Goal: Information Seeking & Learning: Check status

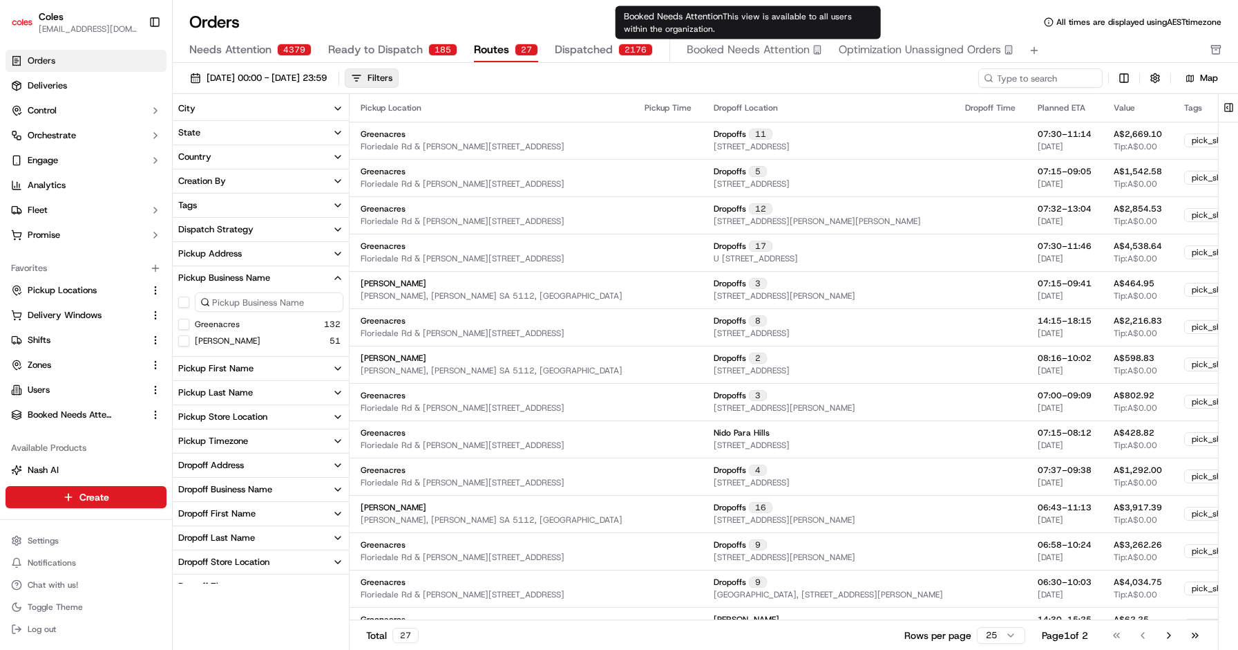
click at [876, 53] on span "Optimization Unassigned Orders" at bounding box center [920, 49] width 162 height 17
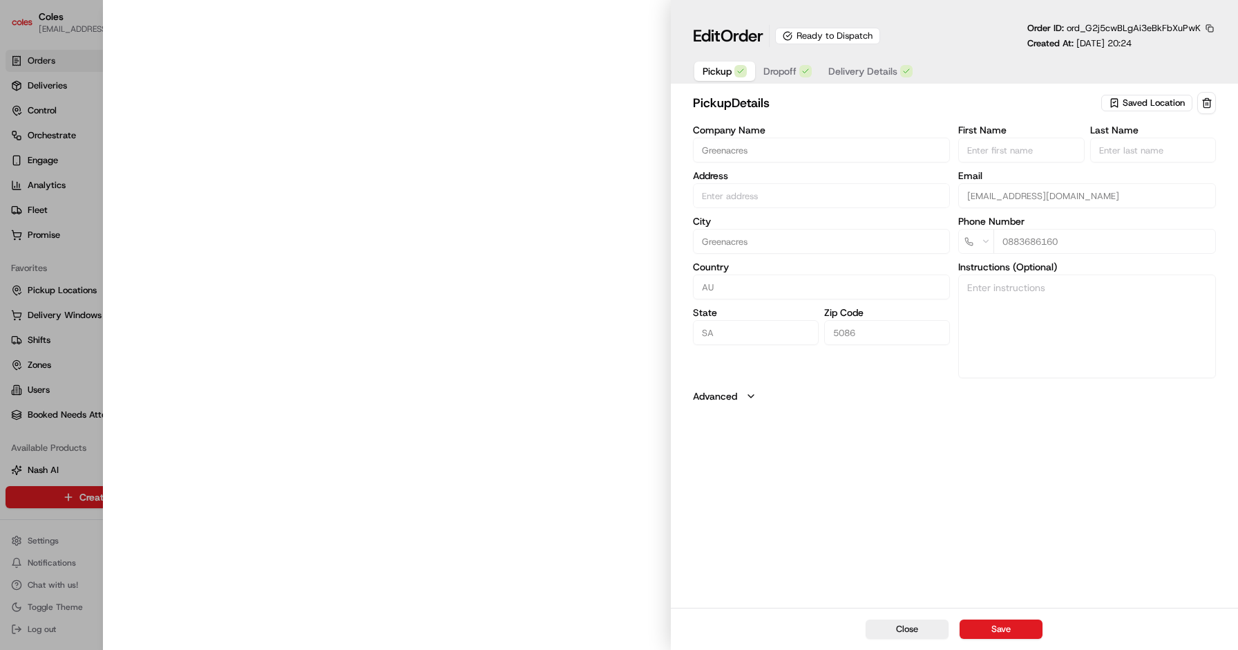
type input "Cnr Muller Rd amd Floridale Rd Greenacres SA 5086 AU"
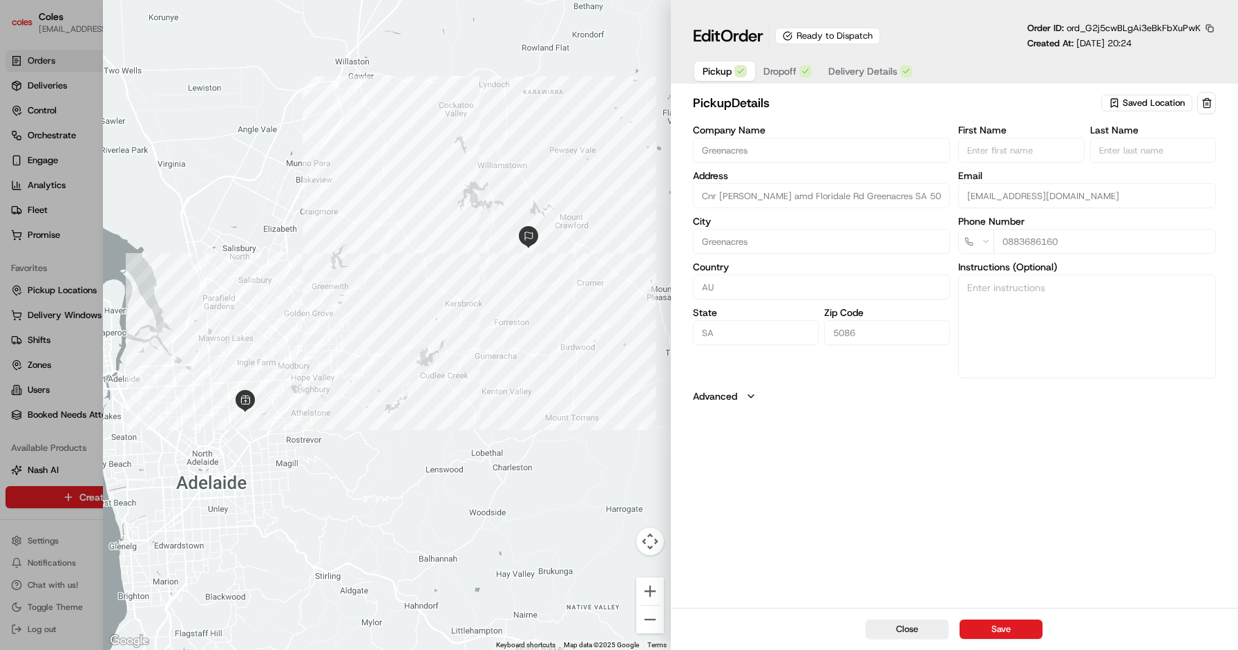
click at [777, 72] on span "Dropoff" at bounding box center [780, 71] width 33 height 14
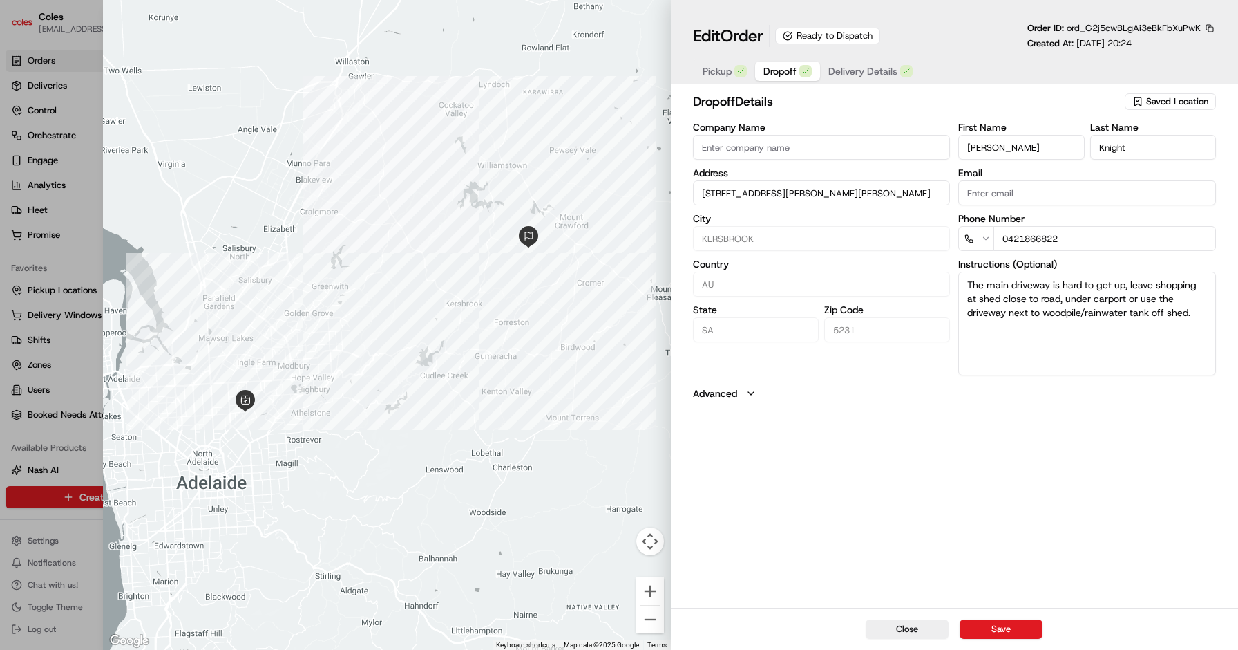
click at [898, 70] on button "Delivery Details" at bounding box center [870, 71] width 101 height 19
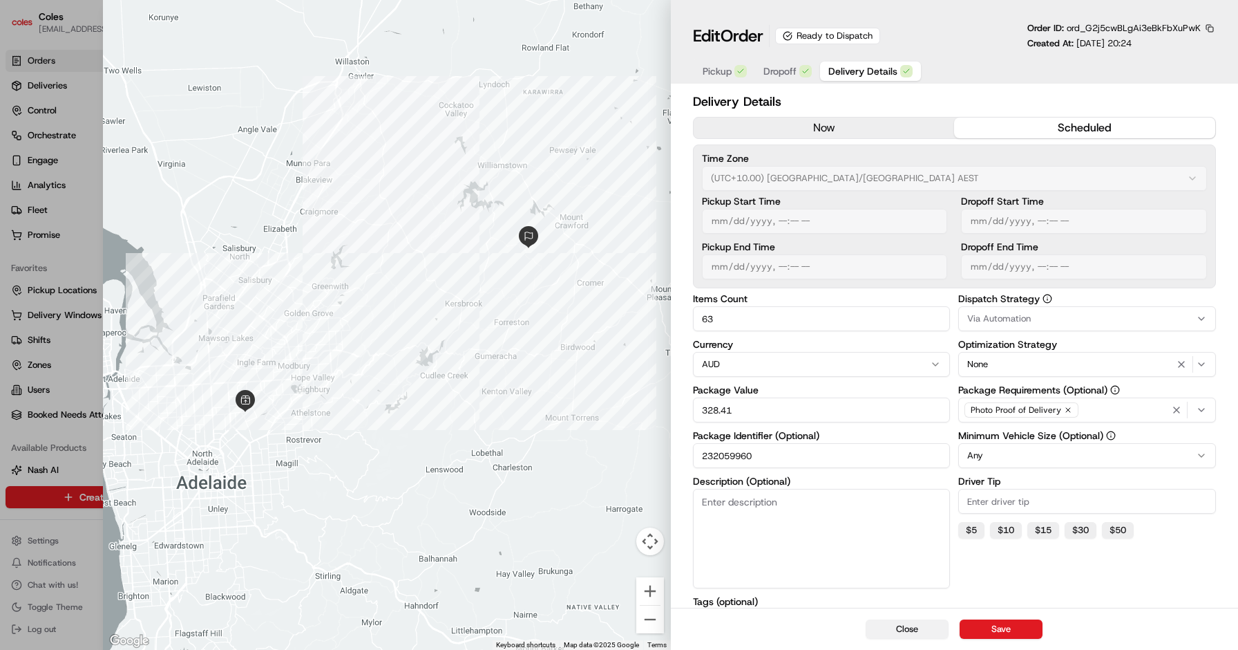
click at [915, 634] on button "Close" at bounding box center [907, 628] width 83 height 19
type input "1"
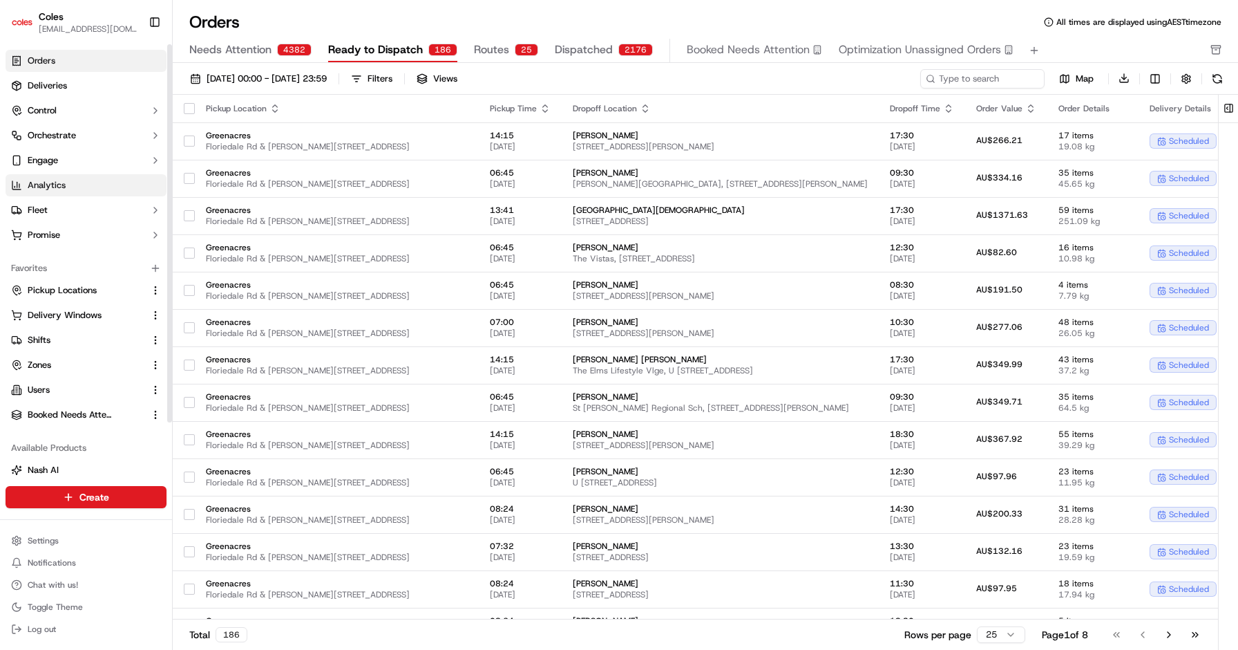
click at [45, 187] on span "Analytics" at bounding box center [47, 185] width 38 height 12
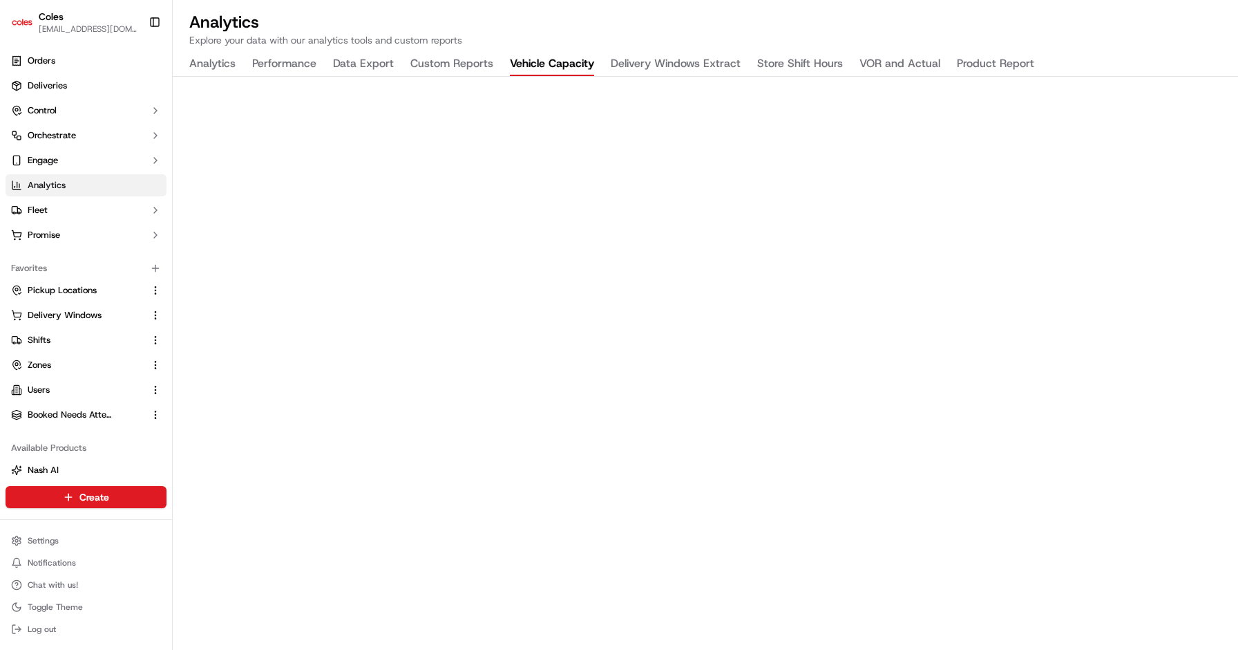
click at [554, 66] on button "Vehicle Capacity" at bounding box center [552, 64] width 84 height 23
